Goal: Navigation & Orientation: Understand site structure

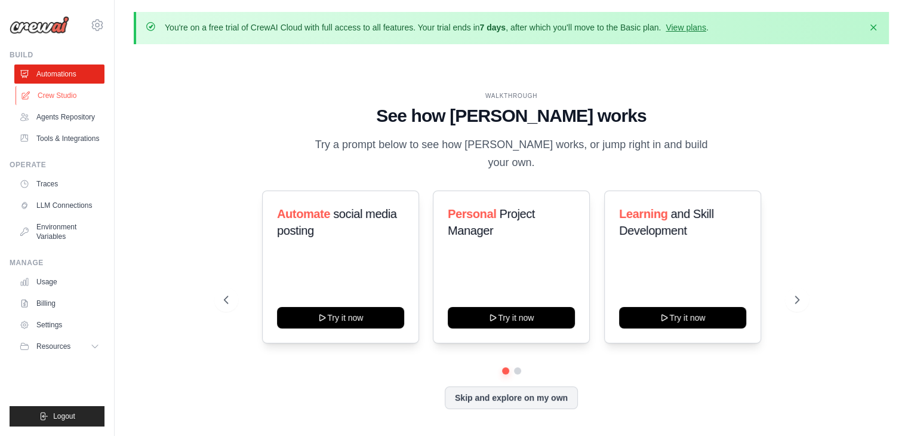
click at [76, 97] on link "Crew Studio" at bounding box center [61, 95] width 90 height 19
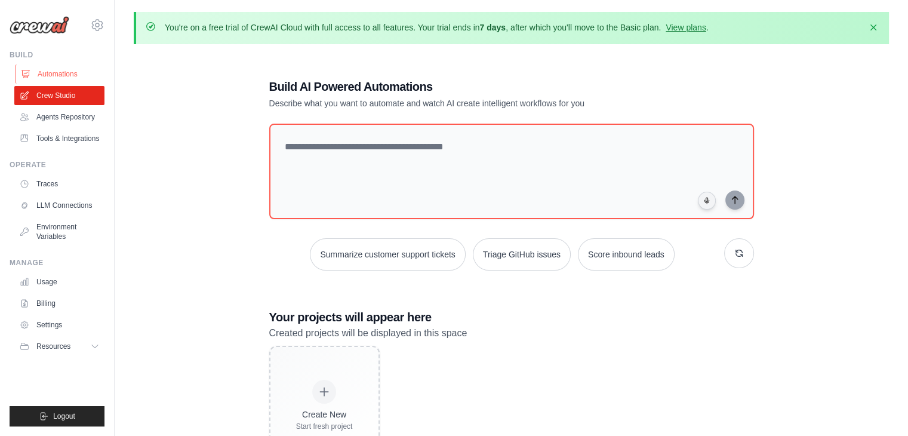
click at [50, 69] on link "Automations" at bounding box center [61, 73] width 90 height 19
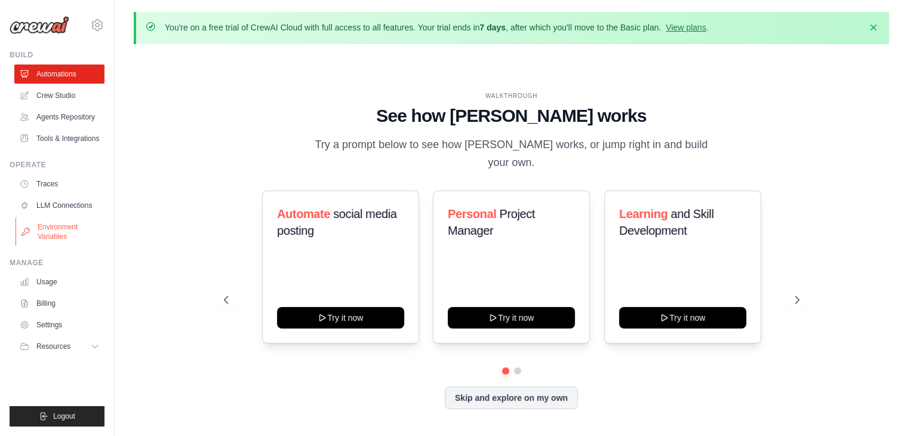
click at [55, 242] on link "Environment Variables" at bounding box center [61, 231] width 90 height 29
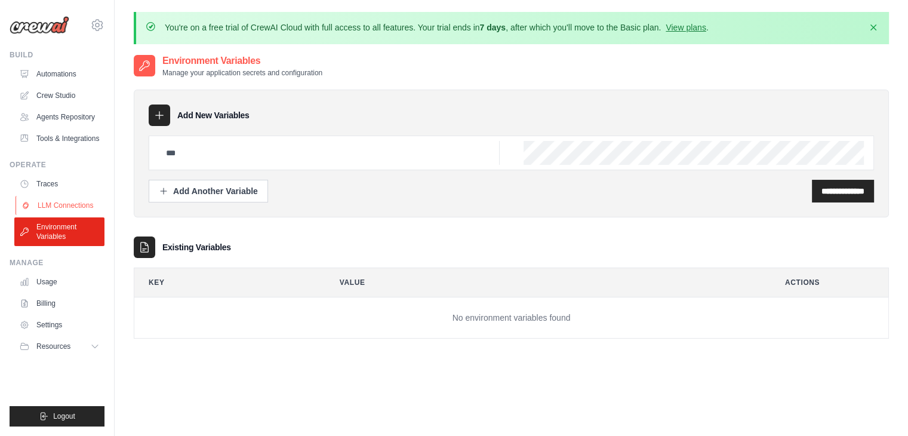
click at [94, 201] on link "LLM Connections" at bounding box center [61, 205] width 90 height 19
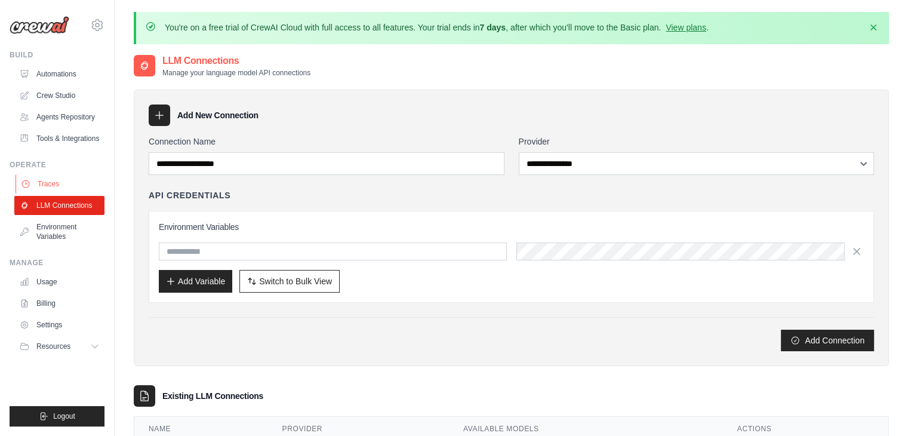
click at [27, 181] on icon at bounding box center [26, 184] width 10 height 10
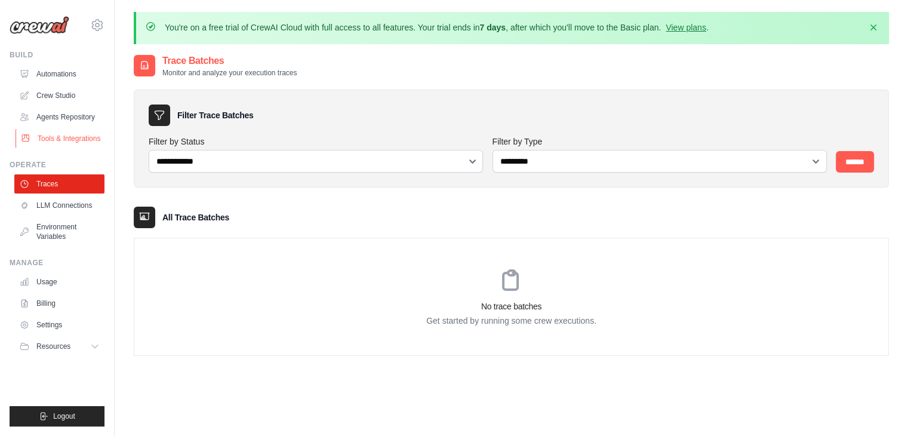
click at [79, 140] on link "Tools & Integrations" at bounding box center [61, 138] width 90 height 19
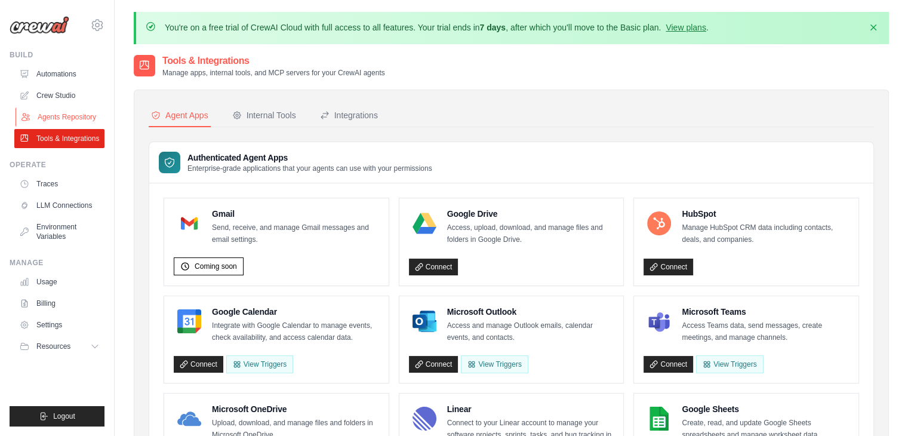
click at [67, 113] on link "Agents Repository" at bounding box center [61, 116] width 90 height 19
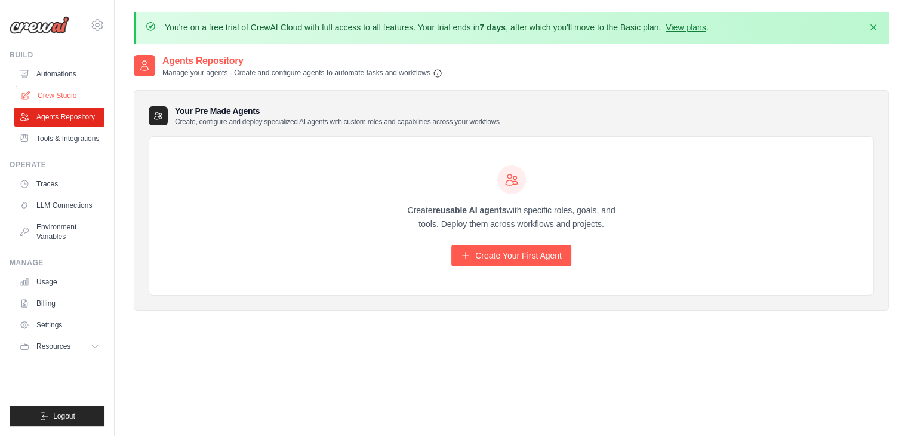
click at [79, 95] on link "Crew Studio" at bounding box center [61, 95] width 90 height 19
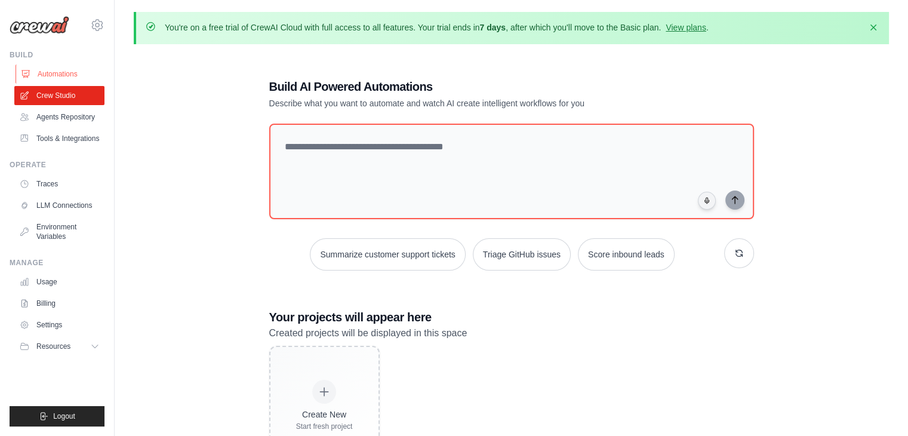
click at [58, 73] on link "Automations" at bounding box center [61, 73] width 90 height 19
